Goal: Navigation & Orientation: Find specific page/section

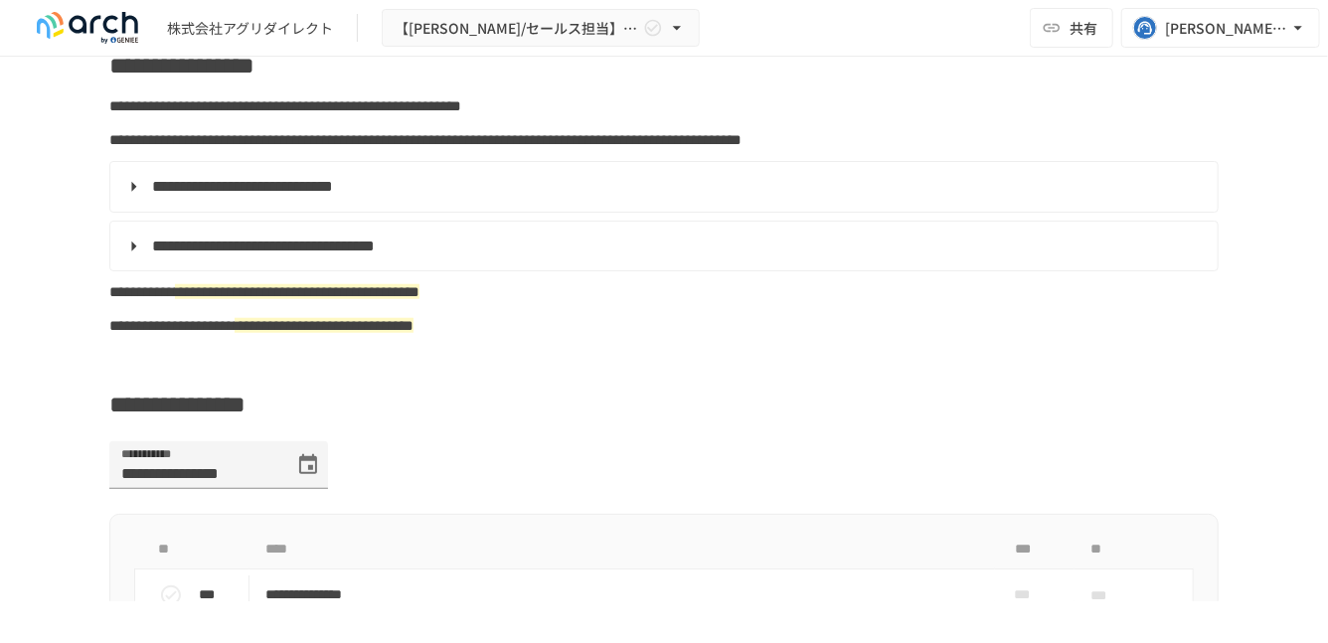
scroll to position [687, 0]
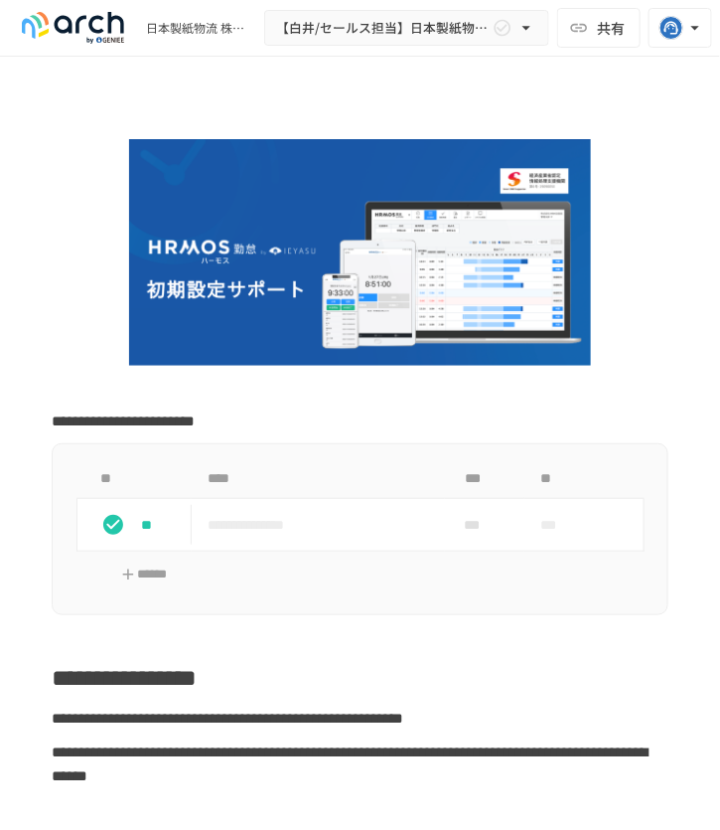
scroll to position [1381, 0]
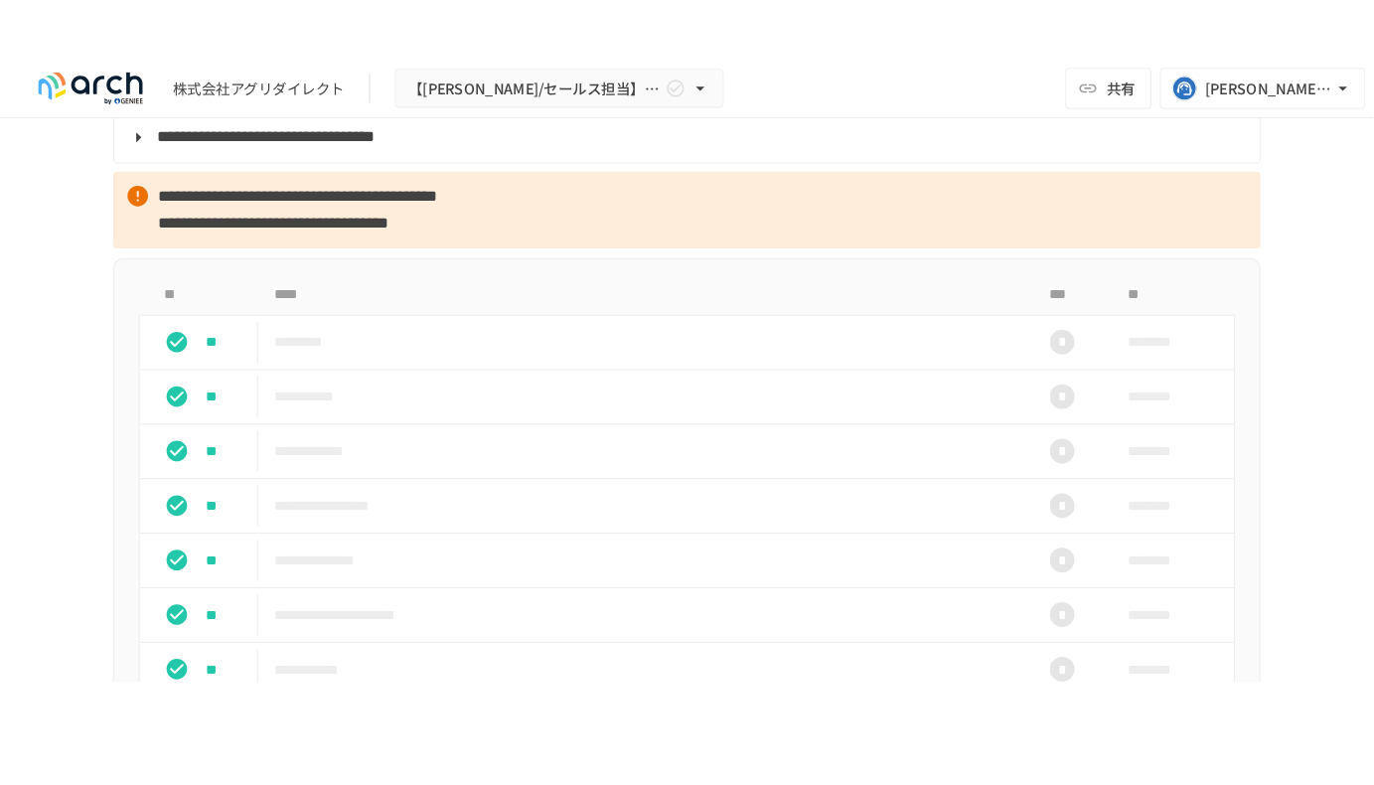
scroll to position [1759, 0]
